Goal: Task Accomplishment & Management: Manage account settings

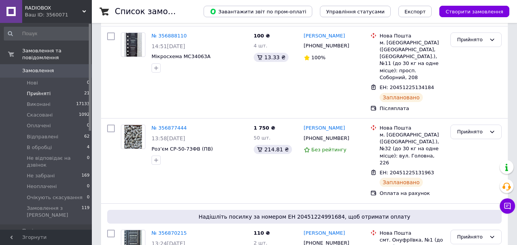
scroll to position [191, 0]
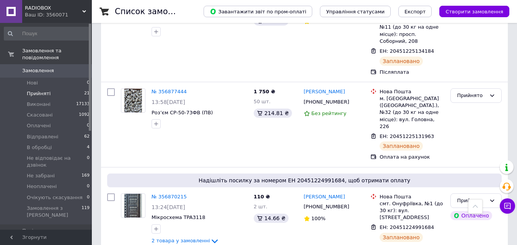
click at [169, 89] on link "№ 356877444" at bounding box center [168, 92] width 35 height 6
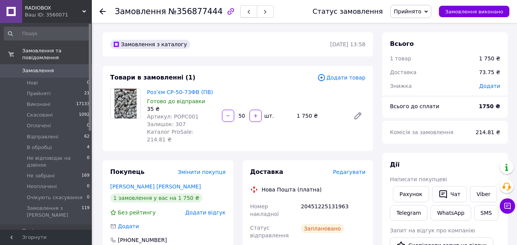
click at [246, 10] on icon "button" at bounding box center [248, 12] width 5 height 5
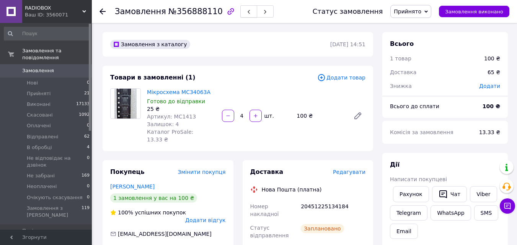
click at [246, 11] on icon "button" at bounding box center [248, 12] width 5 height 5
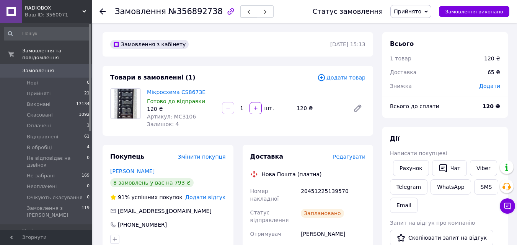
click at [246, 11] on icon "button" at bounding box center [248, 12] width 5 height 5
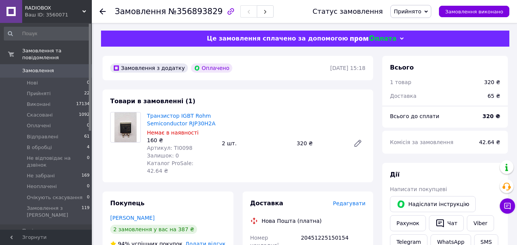
click at [266, 112] on div "Транзистор IGBT Rohm Semiconductor RJP30H2A Немає в наявності 160 ₴ Артикул: ТІ…" at bounding box center [256, 144] width 225 height 66
click at [290, 68] on div "Замовлення з додатку Оплачено" at bounding box center [219, 68] width 221 height 12
drag, startPoint x: 286, startPoint y: 66, endPoint x: 299, endPoint y: 65, distance: 12.6
click at [286, 66] on div "Замовлення з додатку Оплачено" at bounding box center [219, 68] width 221 height 12
click at [246, 11] on icon "button" at bounding box center [248, 12] width 5 height 5
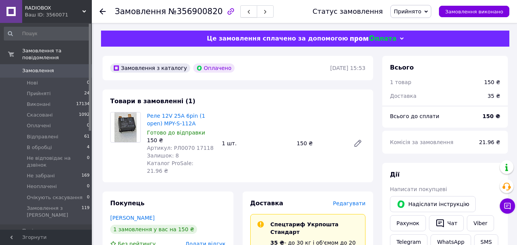
click at [246, 10] on icon "button" at bounding box center [248, 12] width 5 height 5
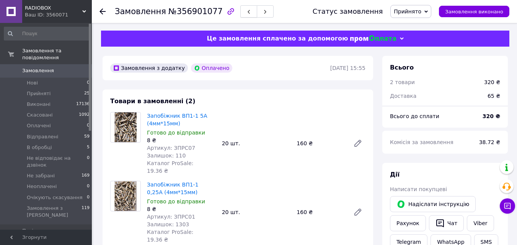
click at [246, 10] on icon "button" at bounding box center [248, 12] width 5 height 5
